Goal: Find specific page/section: Find specific page/section

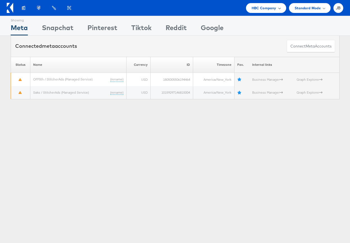
click at [259, 9] on span "HBC Company" at bounding box center [263, 8] width 25 height 6
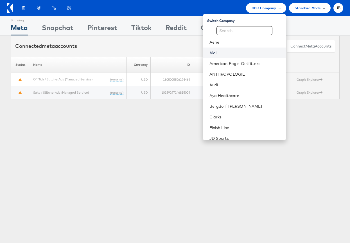
click at [238, 54] on link "Aldi" at bounding box center [245, 53] width 72 height 6
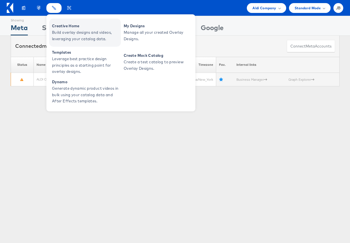
click at [58, 25] on span "Creative Home" at bounding box center [85, 26] width 67 height 6
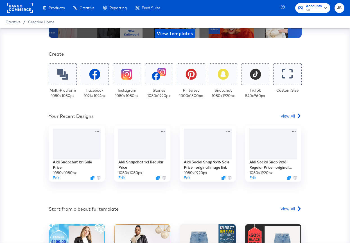
scroll to position [101, 0]
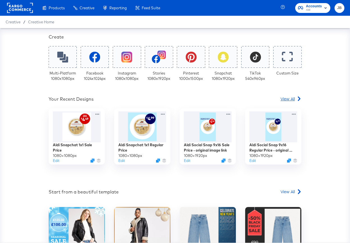
click at [285, 98] on span "View All" at bounding box center [287, 99] width 14 height 6
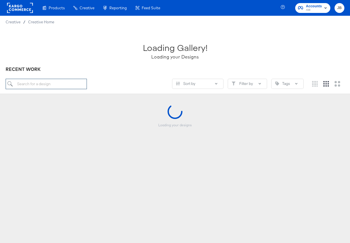
click at [66, 83] on input "search" at bounding box center [46, 84] width 81 height 10
paste input "Aldi Social Snap 9x16 Sale Price"
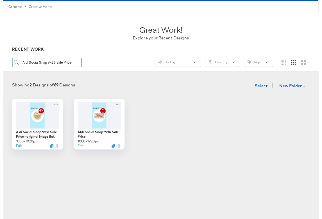
scroll to position [17, 0]
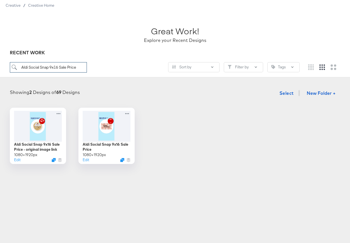
type input "Aldi Social Snap 9x16 Sale Price"
